Goal: Task Accomplishment & Management: Manage account settings

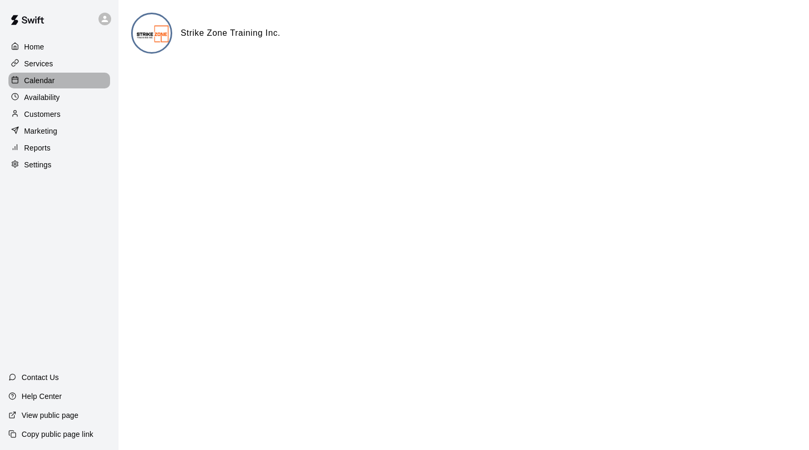
click at [38, 78] on p "Calendar" at bounding box center [39, 80] width 31 height 11
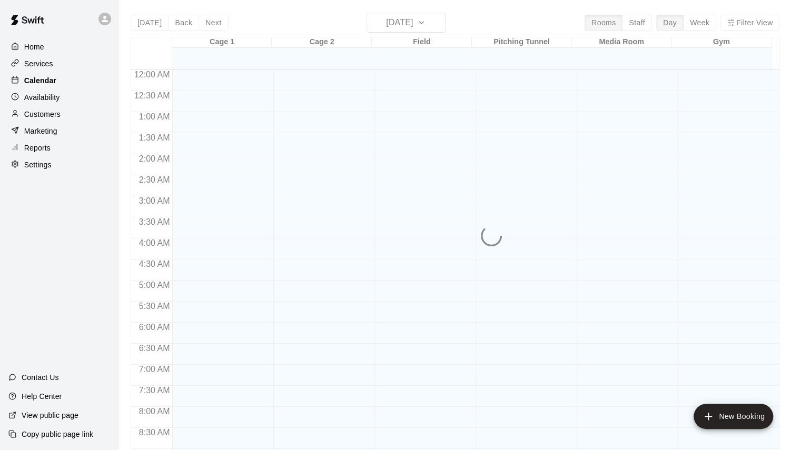
scroll to position [587, 0]
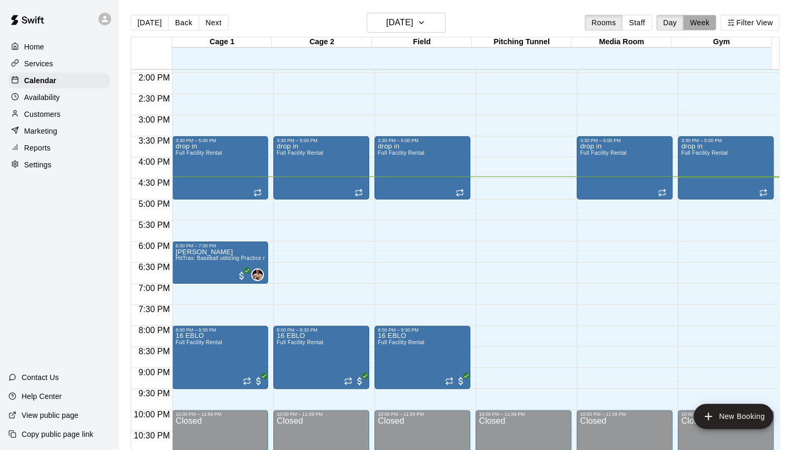
click at [708, 23] on button "Week" at bounding box center [699, 23] width 33 height 16
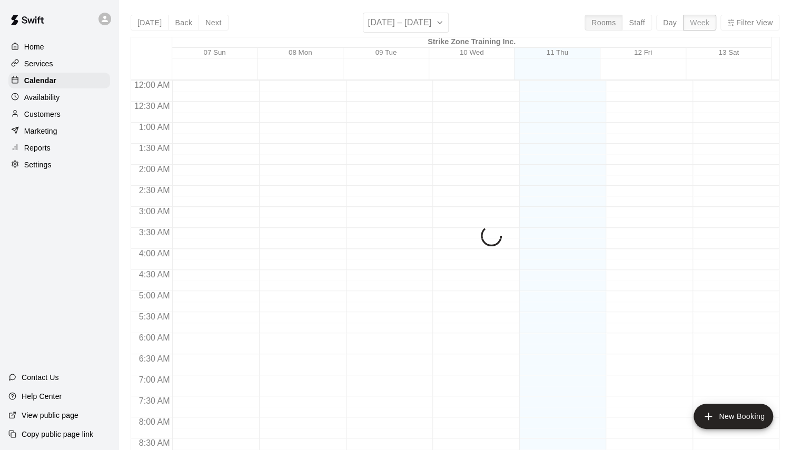
scroll to position [629, 0]
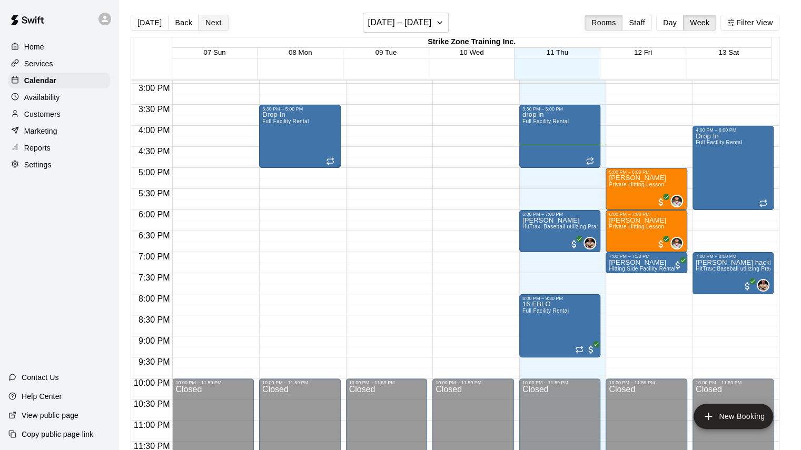
click at [212, 19] on button "Next" at bounding box center [213, 23] width 29 height 16
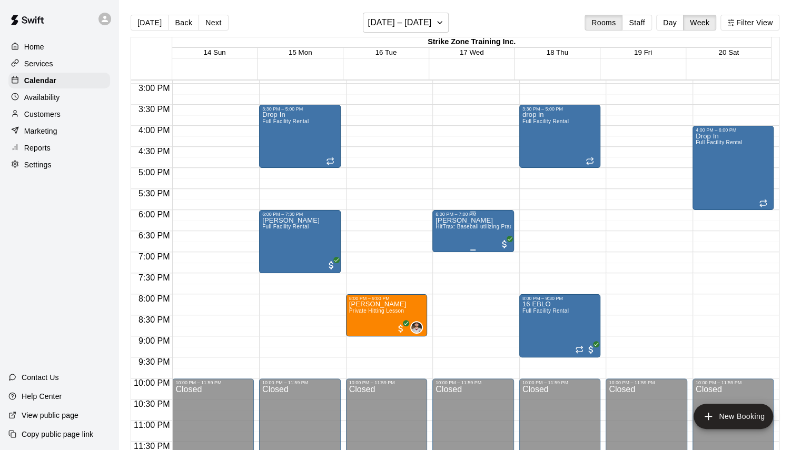
click at [470, 224] on div "[PERSON_NAME] HitTrax: Baseball utilizing Practice mode" at bounding box center [473, 442] width 75 height 450
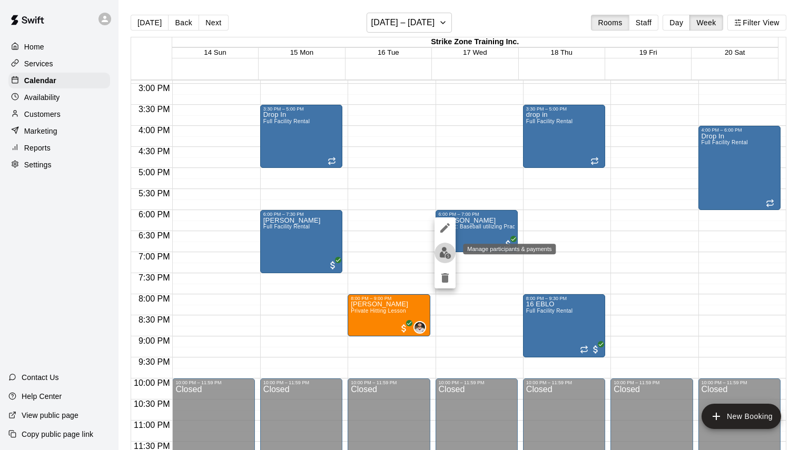
click at [448, 247] on img "edit" at bounding box center [445, 253] width 12 height 12
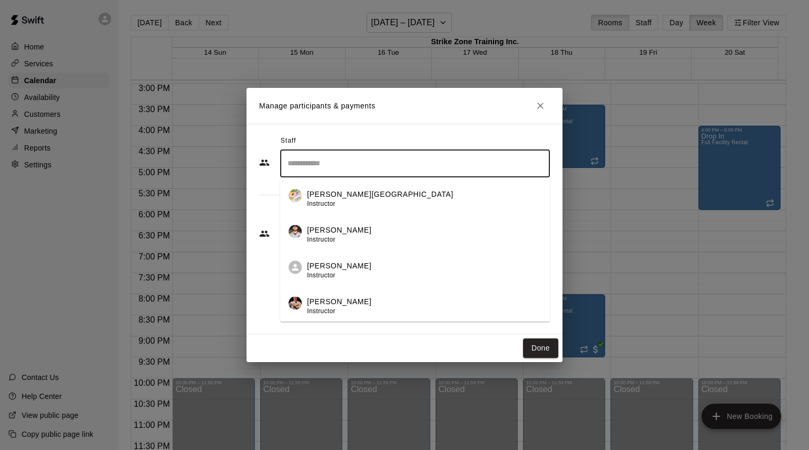
click at [310, 163] on input "Search staff" at bounding box center [415, 163] width 260 height 18
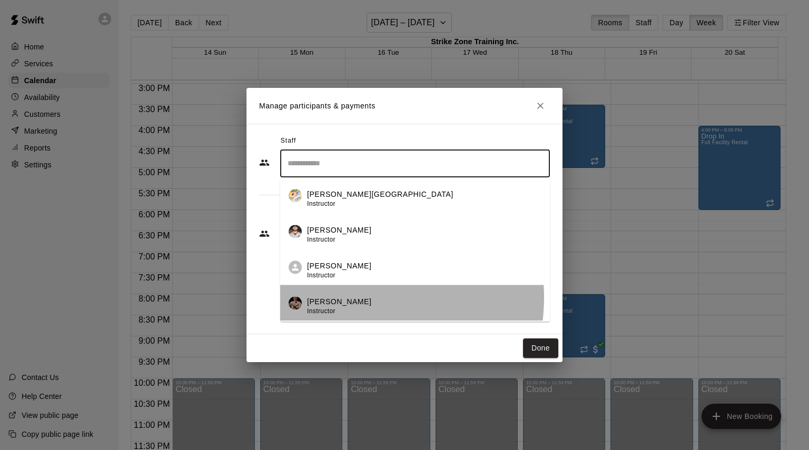
click at [358, 298] on p "[PERSON_NAME]" at bounding box center [339, 302] width 64 height 11
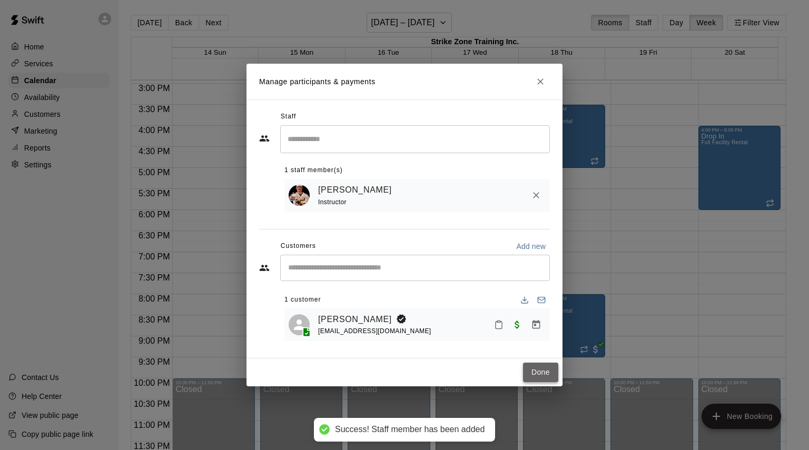
click at [542, 381] on button "Done" at bounding box center [540, 372] width 35 height 19
